Goal: Task Accomplishment & Management: Manage account settings

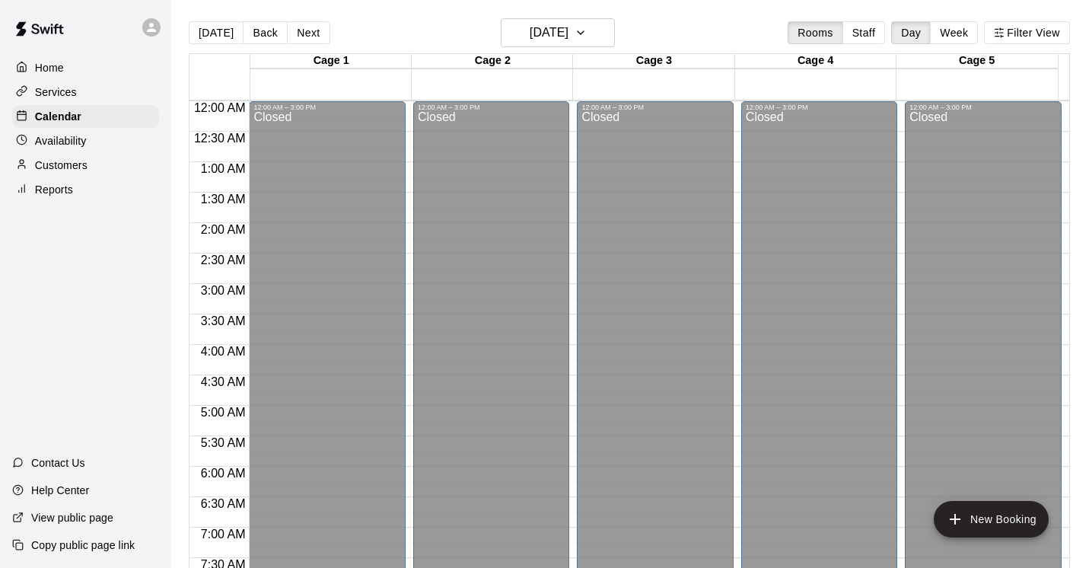
scroll to position [858, 0]
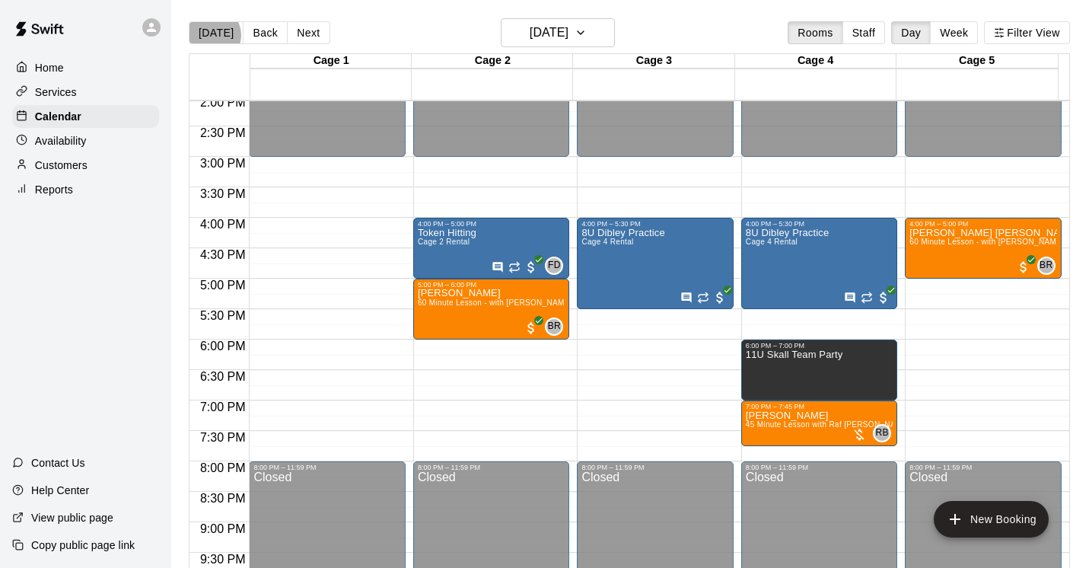
click at [212, 35] on button "[DATE]" at bounding box center [216, 32] width 55 height 23
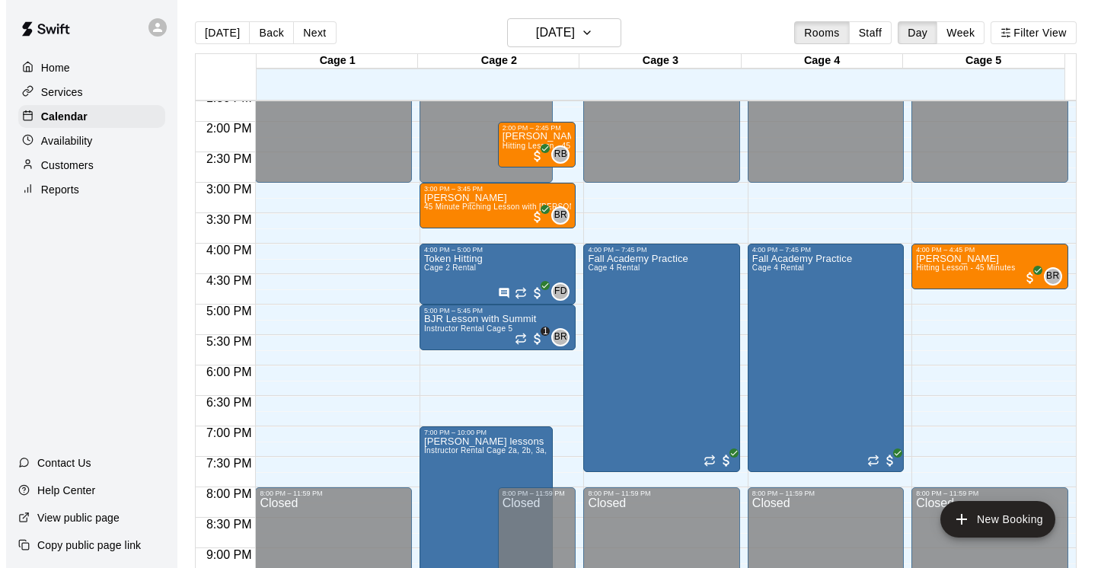
scroll to position [830, 0]
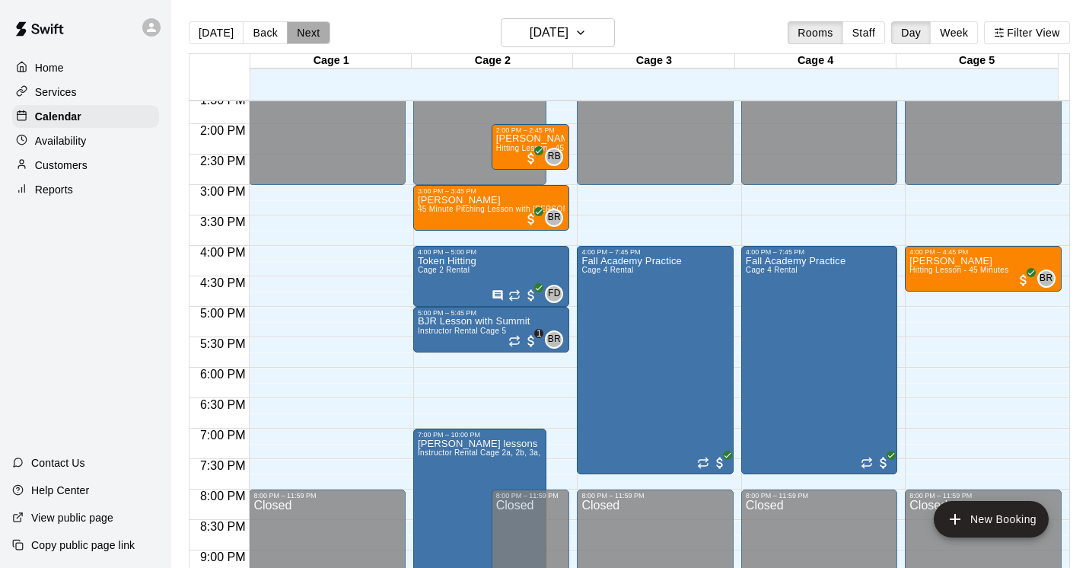
click at [298, 32] on button "Next" at bounding box center [308, 32] width 43 height 23
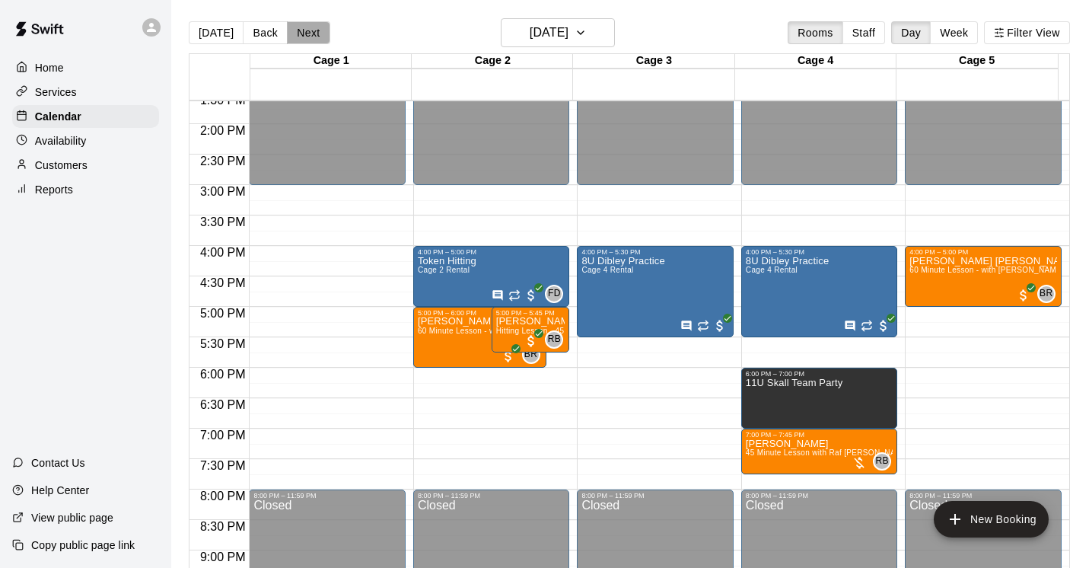
click at [302, 34] on button "Next" at bounding box center [308, 32] width 43 height 23
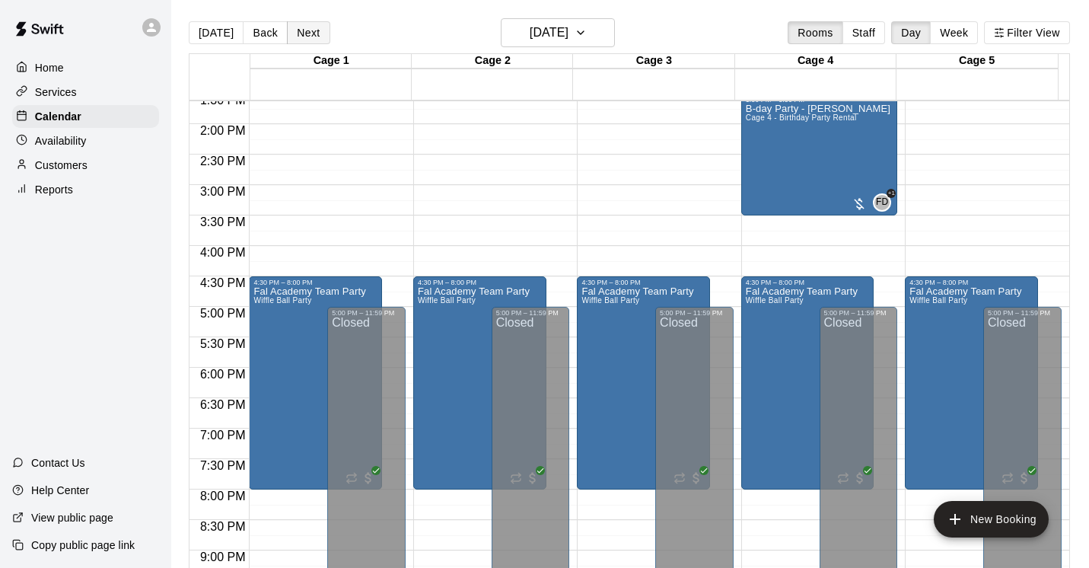
click at [302, 34] on button "Next" at bounding box center [308, 32] width 43 height 23
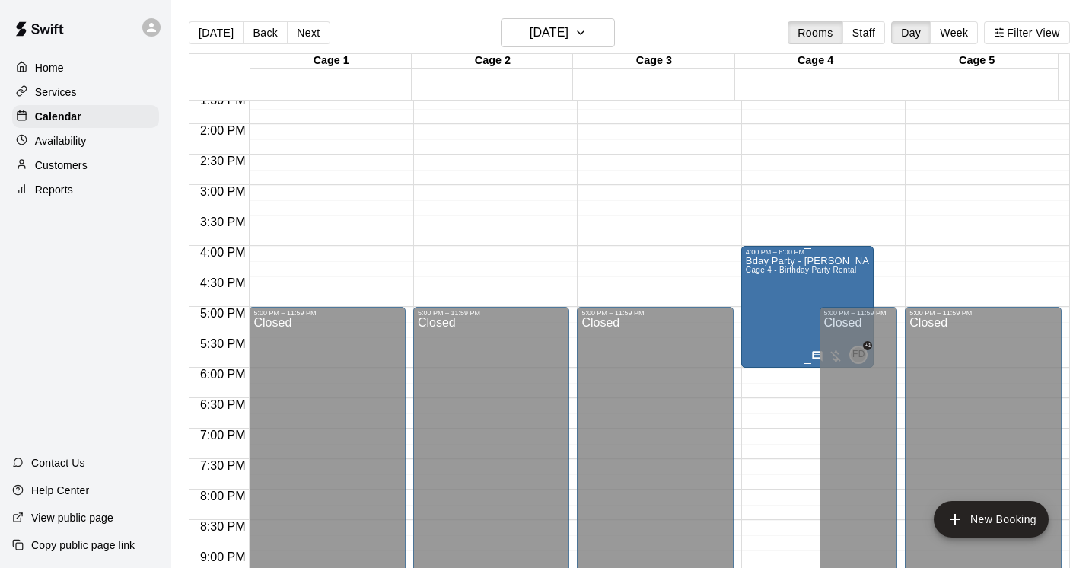
click at [752, 314] on div "Bday Party - [PERSON_NAME] ([DEMOGRAPHIC_DATA]) Cage 4 - Birthday Party Rental" at bounding box center [808, 540] width 124 height 568
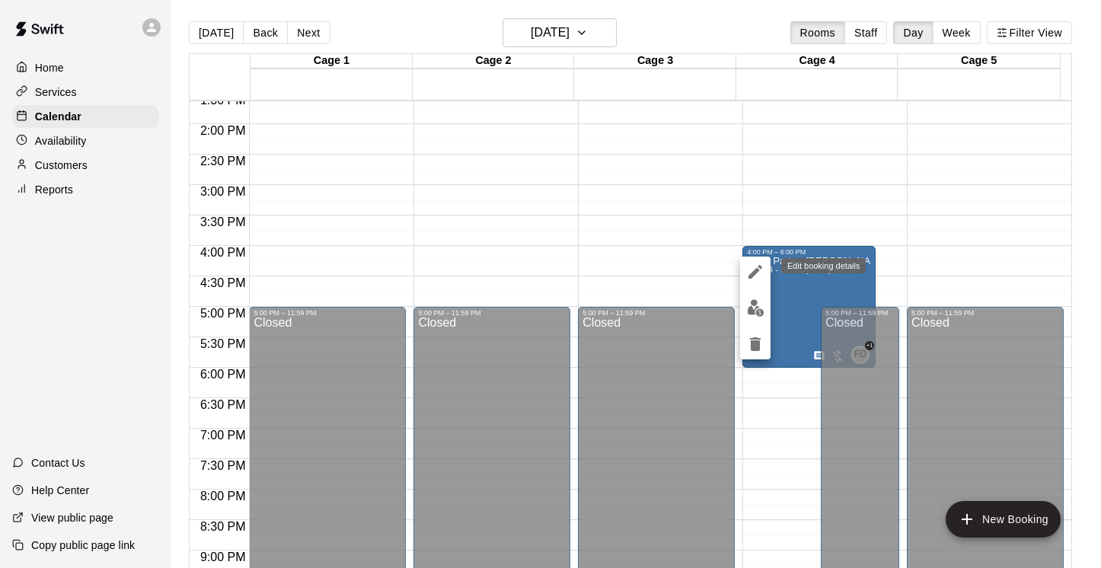
click at [754, 273] on icon "edit" at bounding box center [755, 272] width 14 height 14
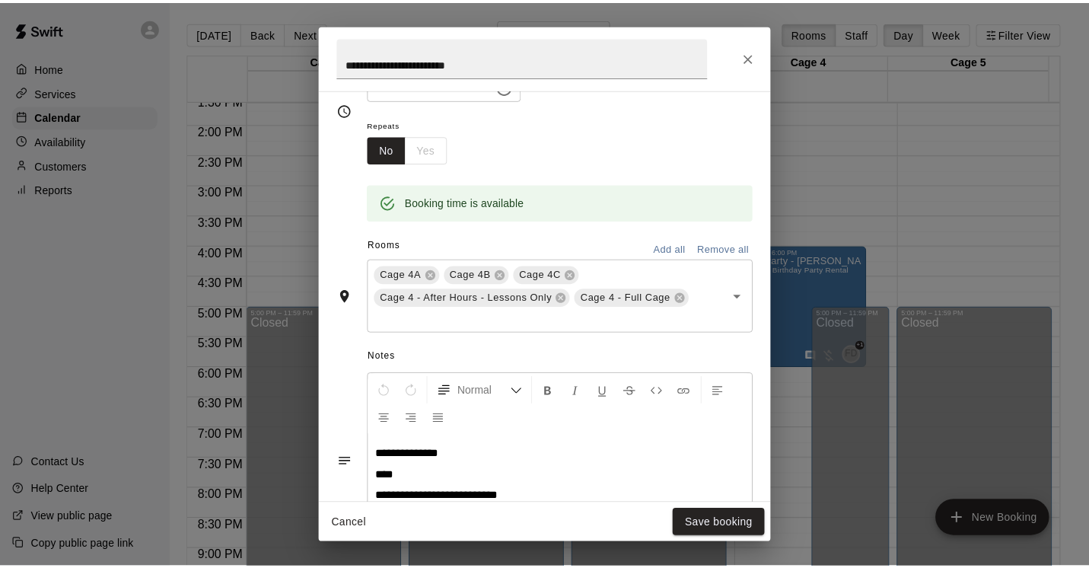
scroll to position [474, 0]
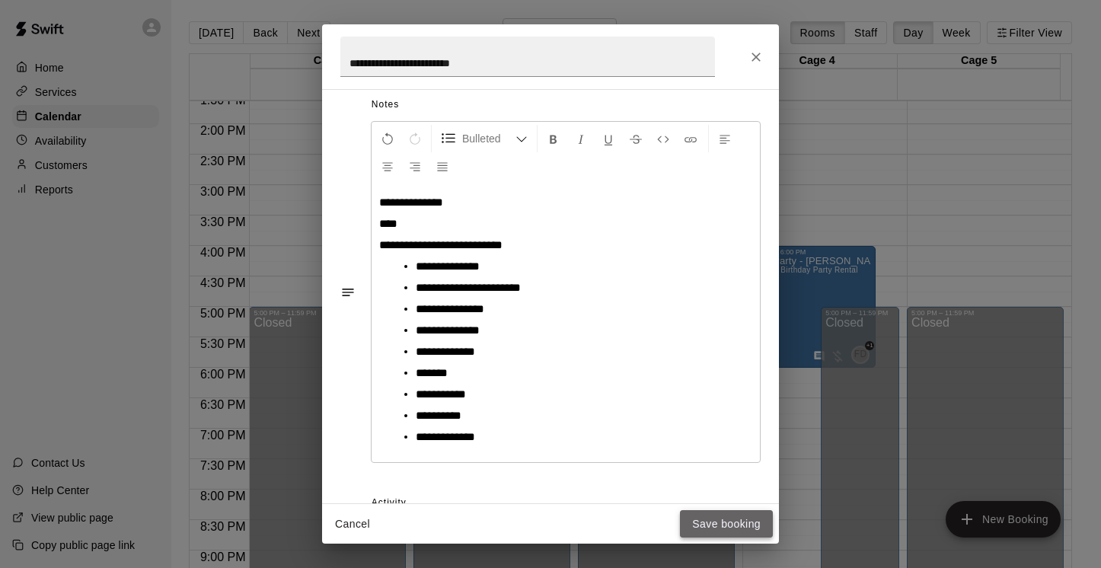
click at [721, 518] on button "Save booking" at bounding box center [726, 524] width 93 height 28
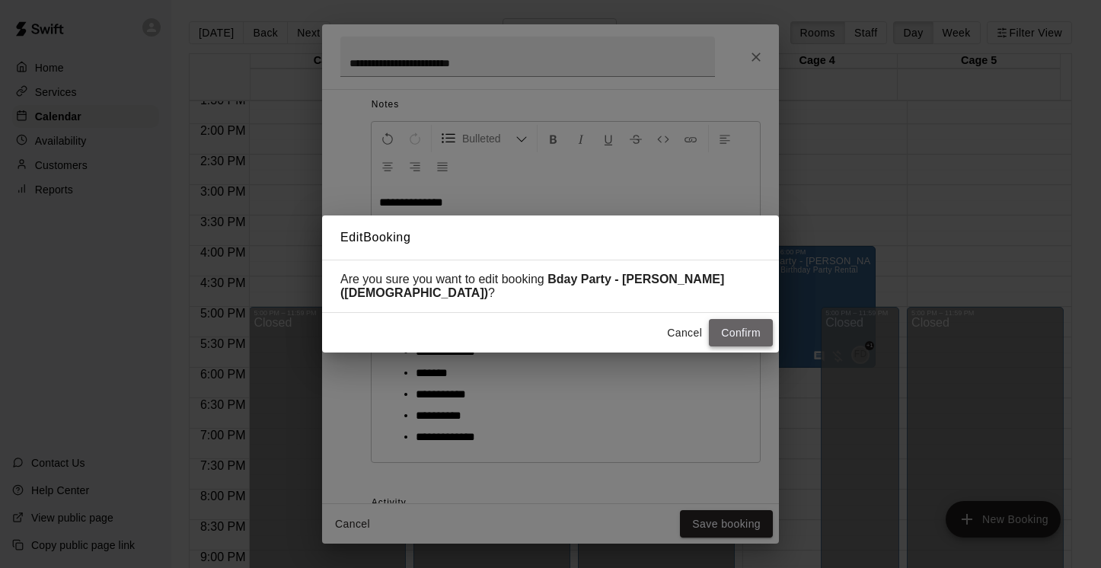
click at [743, 319] on button "Confirm" at bounding box center [741, 333] width 64 height 28
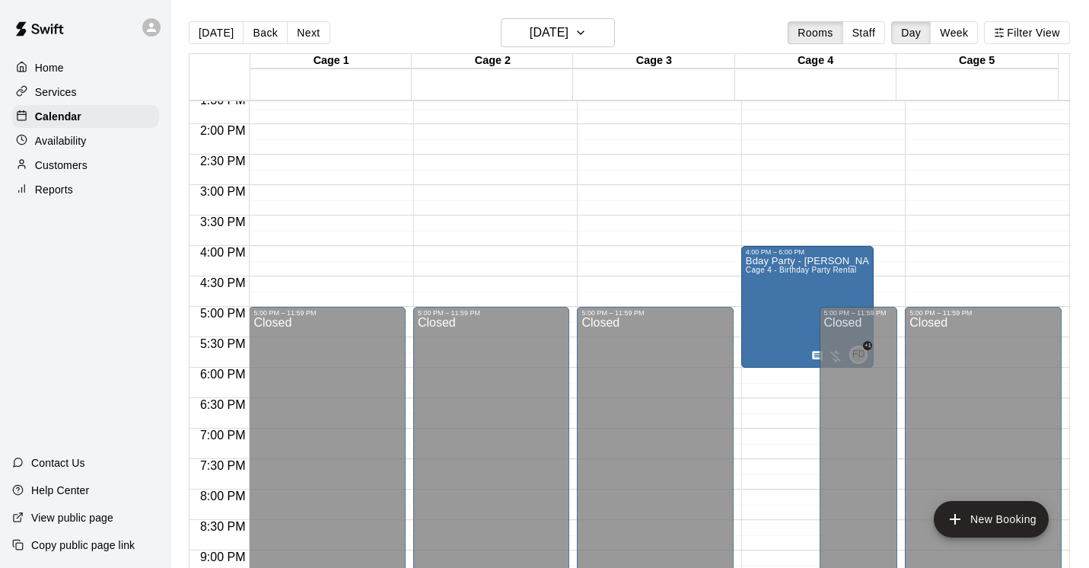
click at [75, 93] on p "Services" at bounding box center [56, 92] width 42 height 15
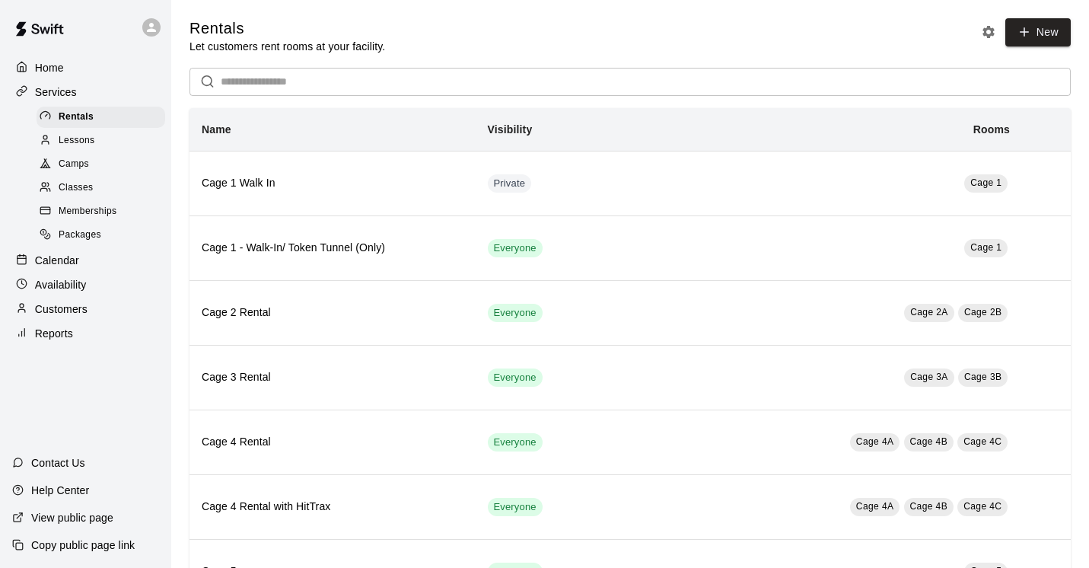
click at [86, 192] on span "Classes" at bounding box center [76, 187] width 34 height 15
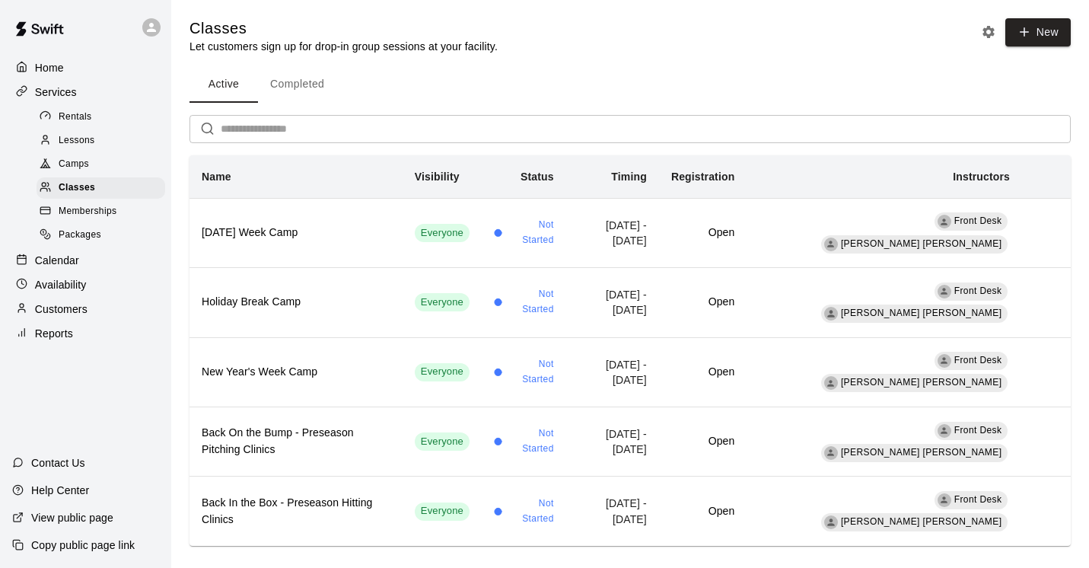
click at [81, 163] on span "Camps" at bounding box center [74, 164] width 30 height 15
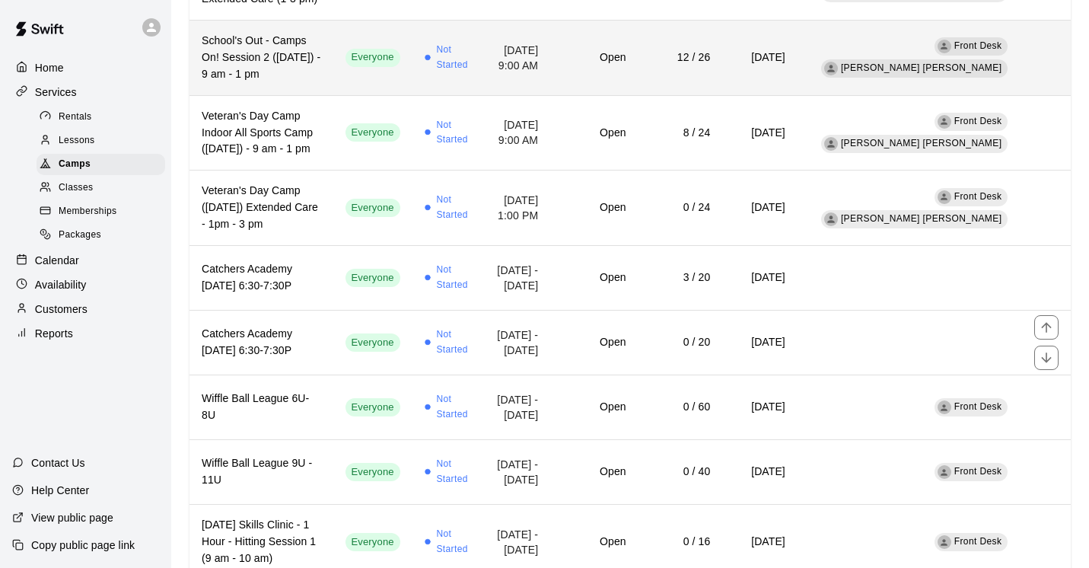
scroll to position [349, 0]
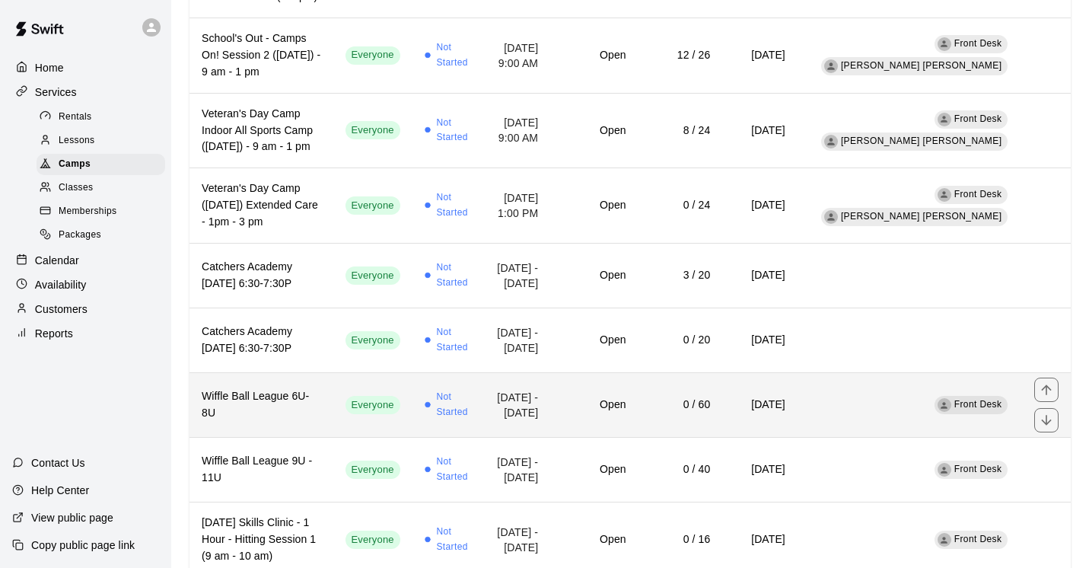
click at [252, 422] on h6 "Wiffle Ball League 6U-8U" at bounding box center [262, 404] width 120 height 33
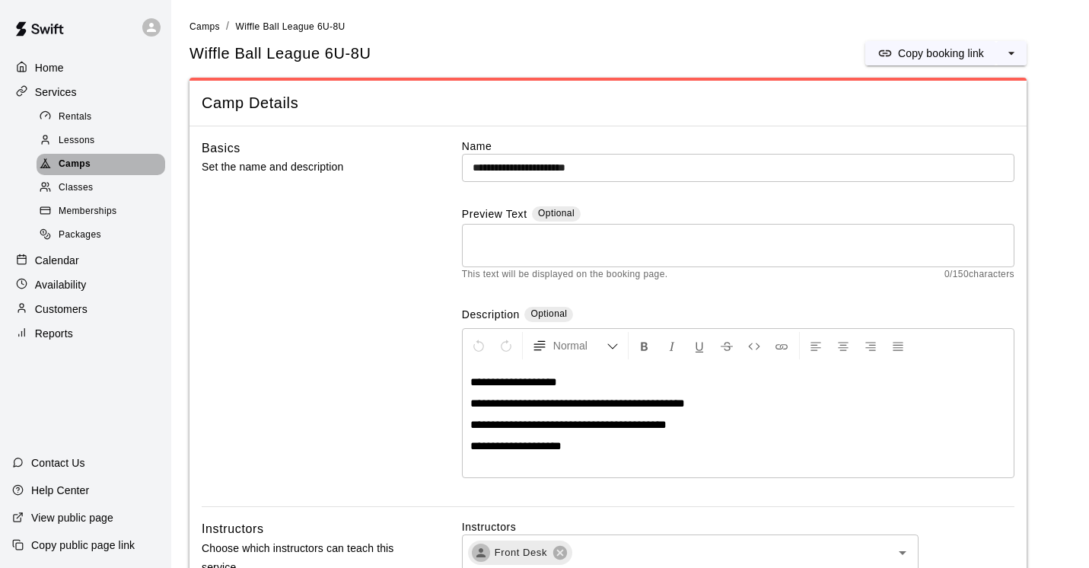
click at [80, 165] on span "Camps" at bounding box center [75, 164] width 32 height 15
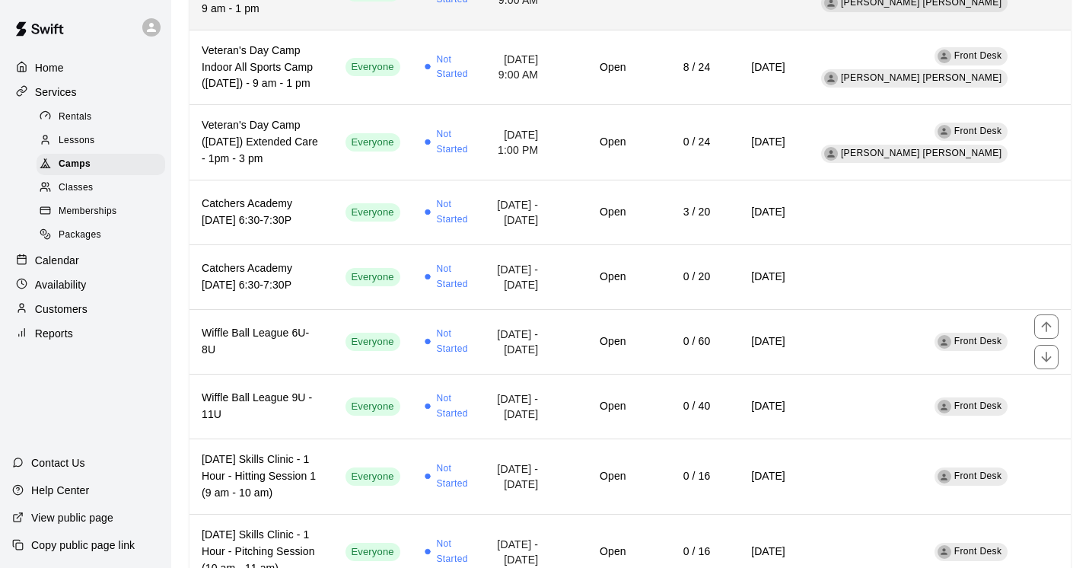
scroll to position [413, 0]
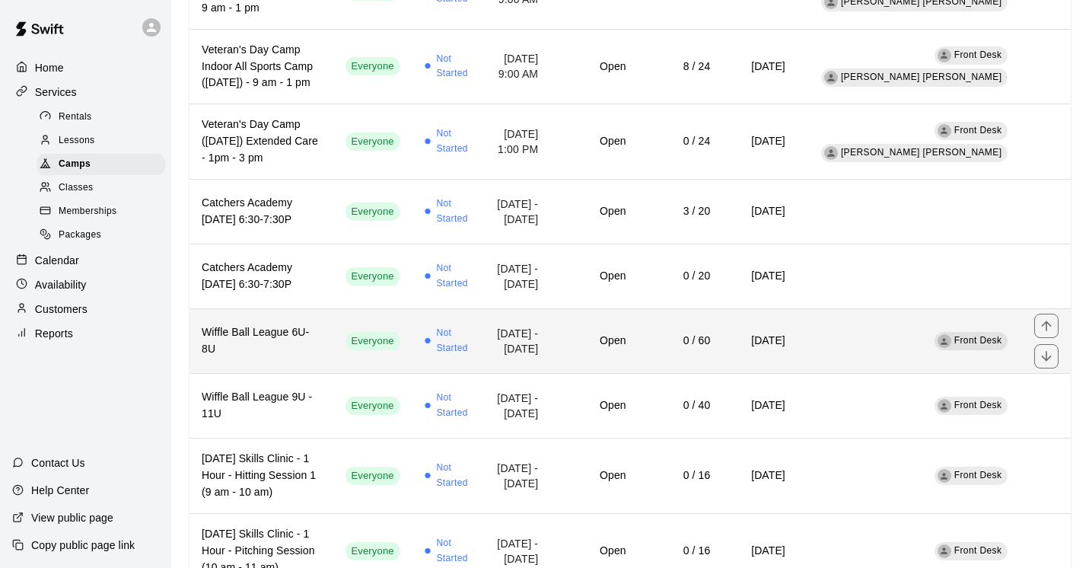
click at [276, 358] on h6 "Wiffle Ball League 6U-8U" at bounding box center [262, 340] width 120 height 33
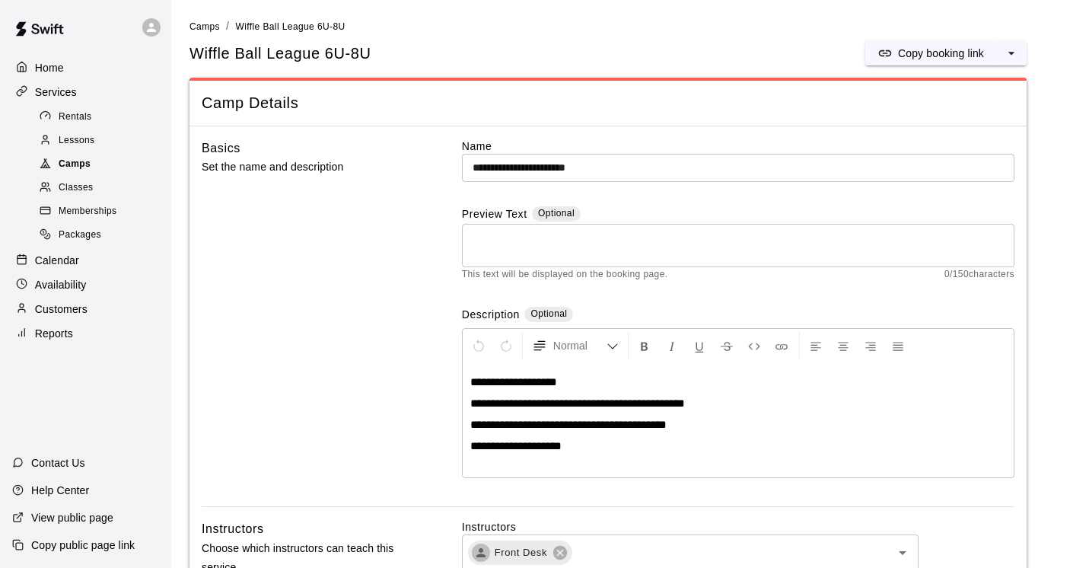
click at [91, 166] on div "Camps" at bounding box center [101, 164] width 129 height 21
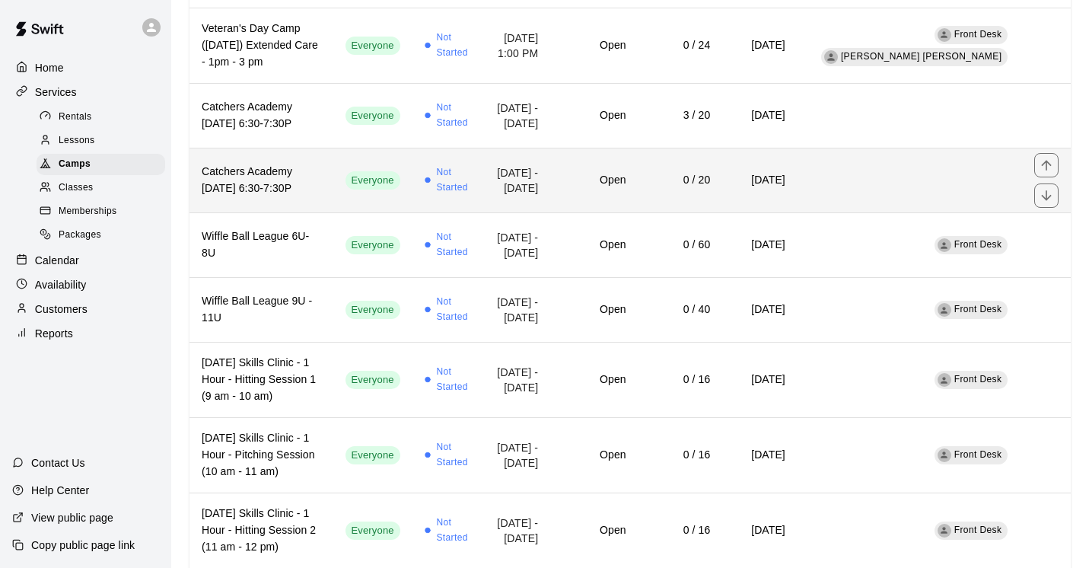
scroll to position [550, 0]
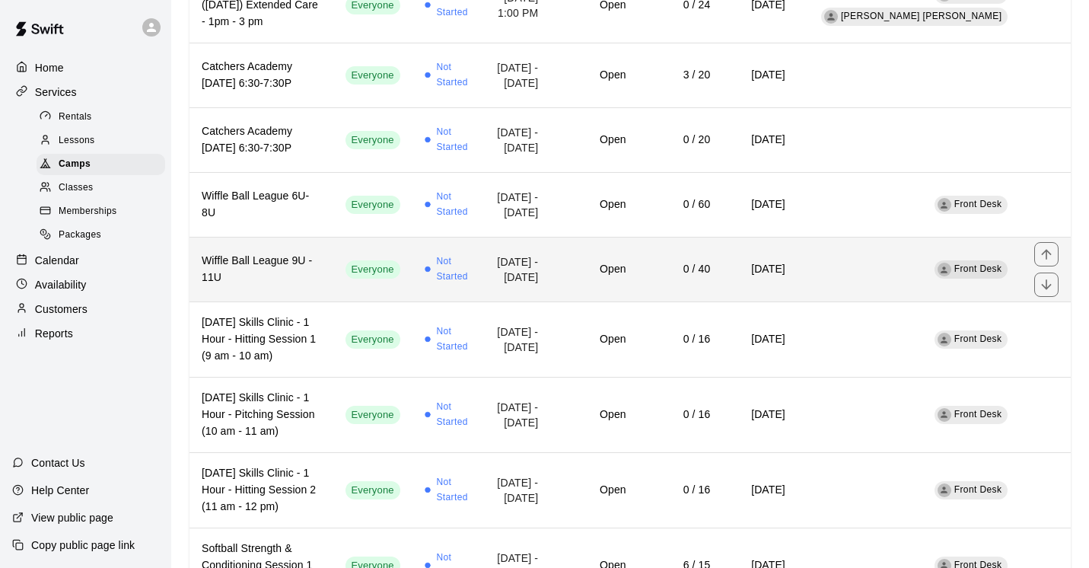
click at [288, 286] on h6 "Wiffle Ball League 9U - 11U" at bounding box center [262, 269] width 120 height 33
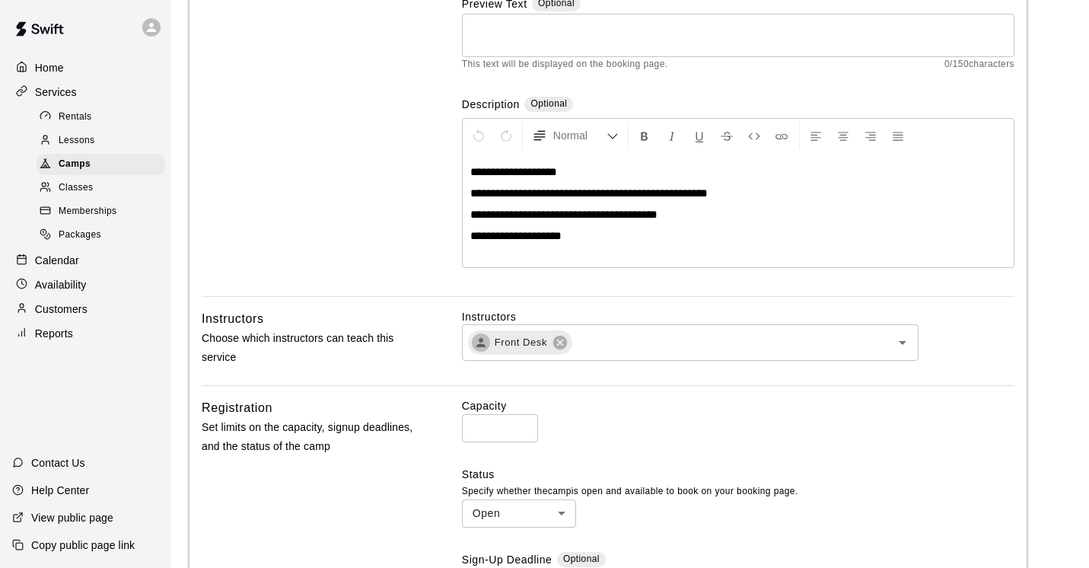
scroll to position [136, 0]
